Goal: Task Accomplishment & Management: Manage account settings

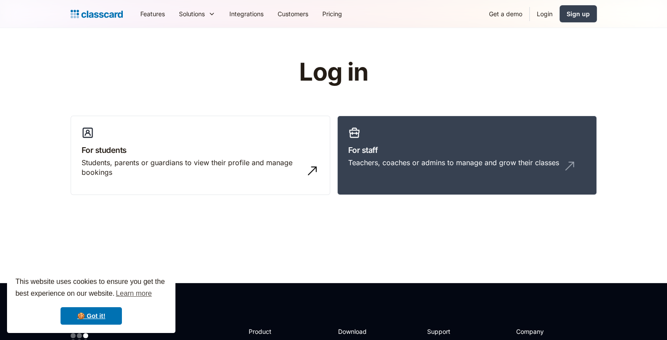
click at [546, 13] on link "Login" at bounding box center [544, 14] width 30 height 20
click at [392, 170] on div "Teachers, coaches or admins to manage and grow their classes" at bounding box center [467, 166] width 238 height 17
